Goal: Transaction & Acquisition: Book appointment/travel/reservation

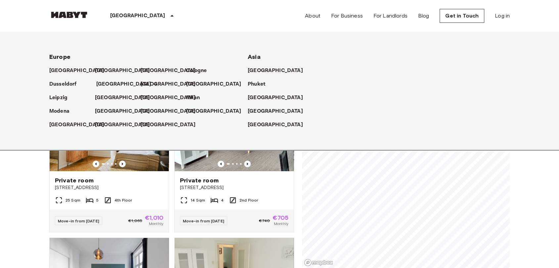
click at [120, 83] on link "[GEOGRAPHIC_DATA]" at bounding box center [127, 84] width 62 height 8
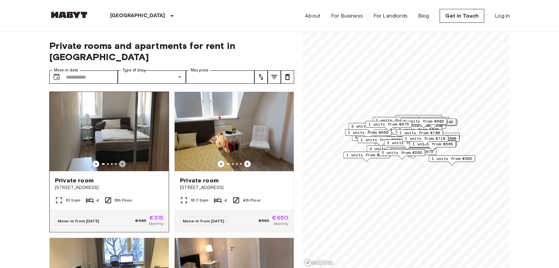
click at [119, 161] on icon "Previous image" at bounding box center [122, 164] width 7 height 7
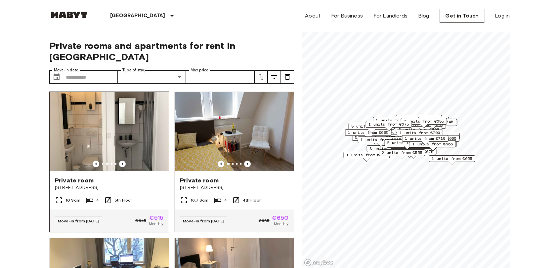
click at [103, 171] on div "Private room Münchener Straße 55" at bounding box center [109, 183] width 119 height 25
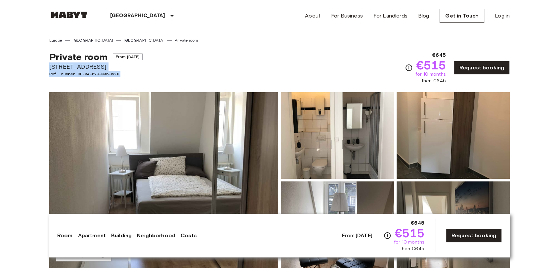
click at [228, 67] on div "Private room From [DATE][STREET_ADDRESS]. number DE-04-029-005-03HF €645 €515 f…" at bounding box center [279, 63] width 460 height 41
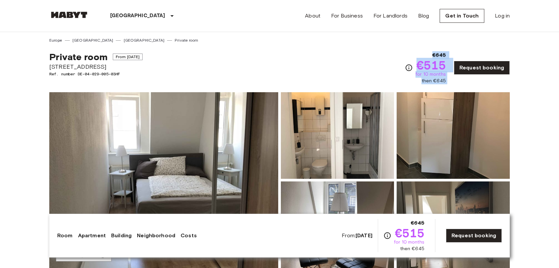
drag, startPoint x: 416, startPoint y: 65, endPoint x: 458, endPoint y: 82, distance: 45.1
click at [458, 82] on div "€645 €515 for 10 months then €645 Request booking" at bounding box center [457, 67] width 105 height 33
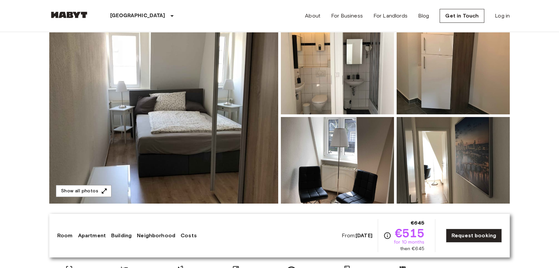
scroll to position [73, 0]
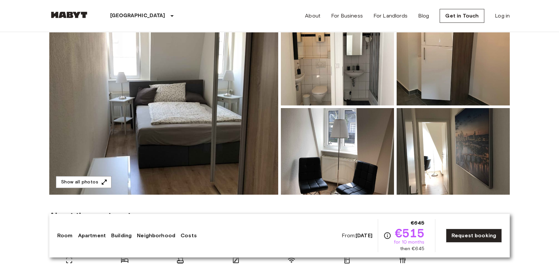
click at [260, 206] on section "About the apartment This location convinces with its centrality to all possible…" at bounding box center [279, 241] width 460 height 92
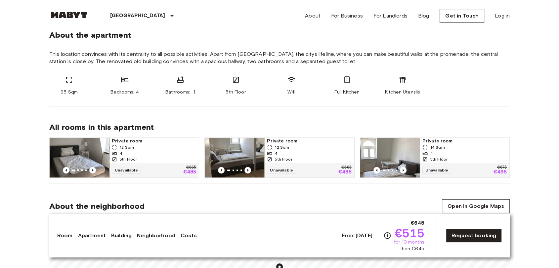
scroll to position [257, 0]
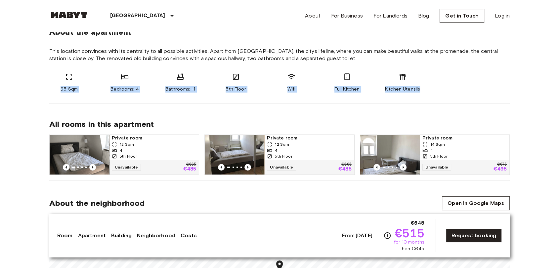
drag, startPoint x: 90, startPoint y: 90, endPoint x: 431, endPoint y: 91, distance: 341.5
click at [430, 91] on div "95 Sqm Bedrooms: 4 Bathrooms: -1 5th Floor Wifi Full Kitchen Kitchen Utensils" at bounding box center [279, 83] width 460 height 20
copy div "95 Sqm Bedrooms: 4 Bathrooms: -1 5th Floor Wifi Full Kitchen Kitchen Utensils"
